Goal: Task Accomplishment & Management: Manage account settings

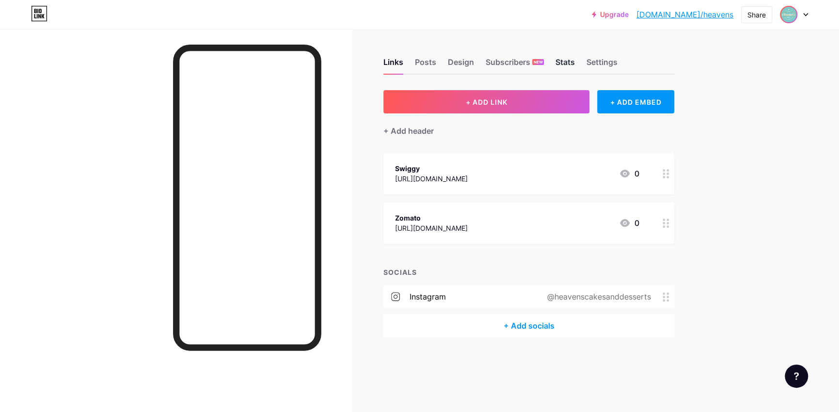
click at [564, 66] on div "Stats" at bounding box center [564, 64] width 19 height 17
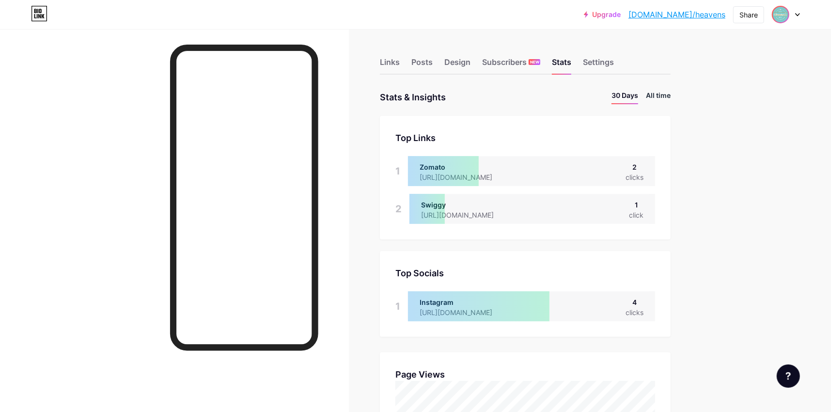
click at [669, 94] on li "All time" at bounding box center [658, 97] width 25 height 14
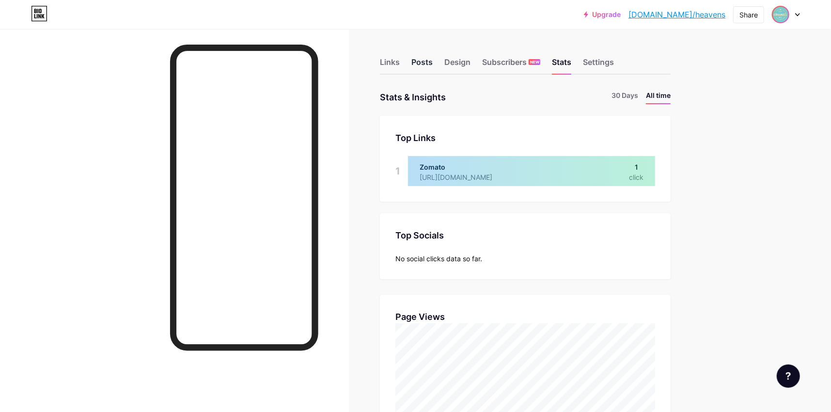
click at [427, 64] on div "Posts" at bounding box center [421, 64] width 21 height 17
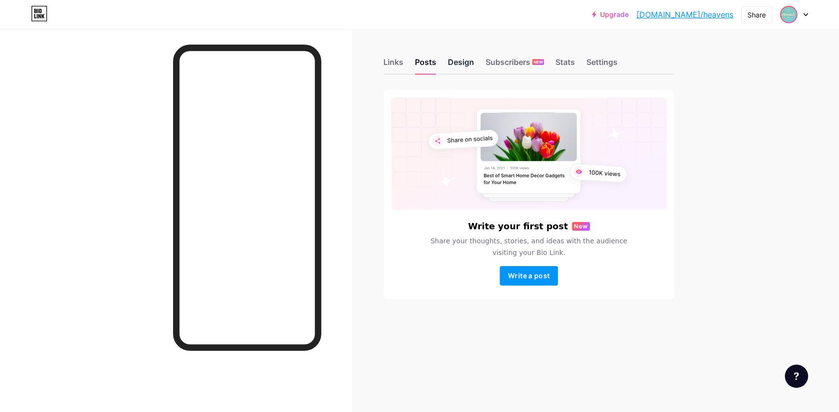
click at [460, 64] on div "Design" at bounding box center [461, 64] width 26 height 17
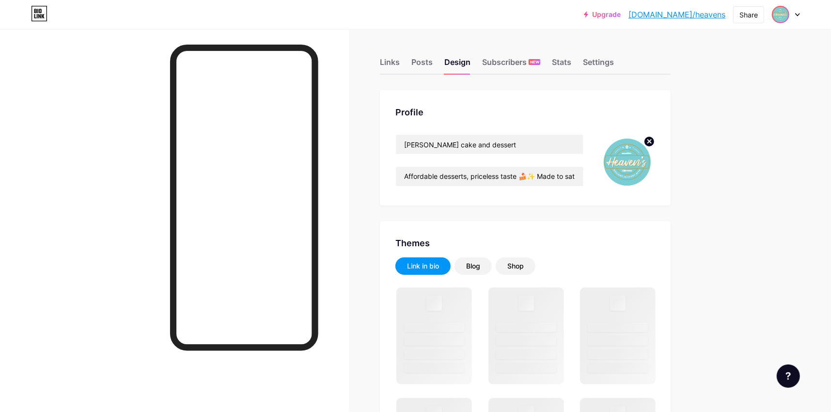
scroll to position [145, 0]
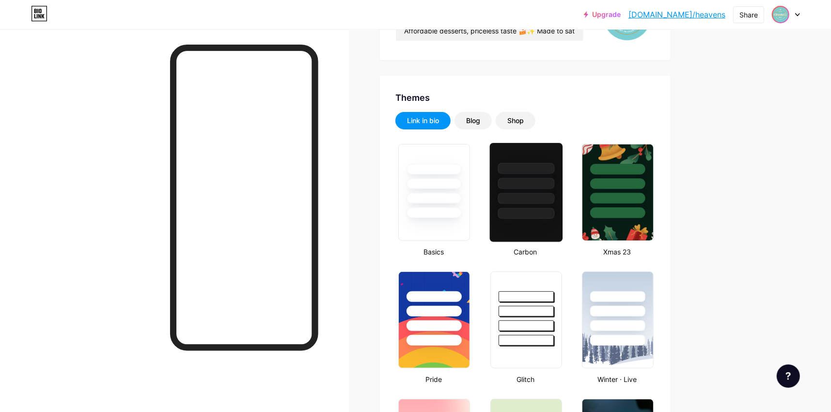
type input "#0f878f"
type input "#ffffff"
